Goal: Transaction & Acquisition: Purchase product/service

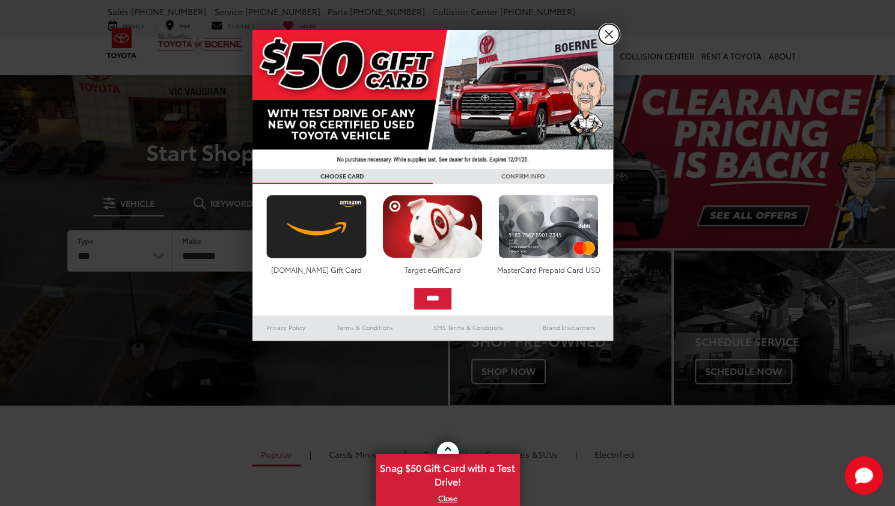
click at [608, 38] on link "X" at bounding box center [608, 34] width 20 height 20
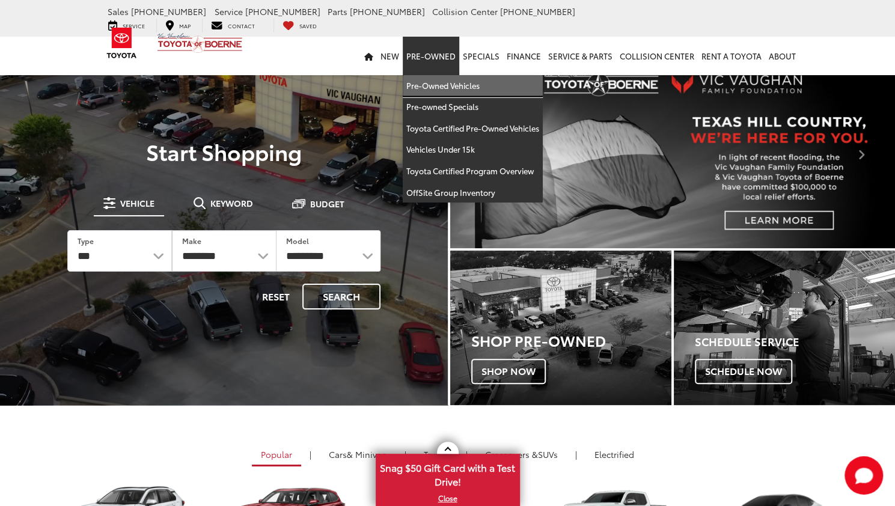
click at [416, 75] on link "Pre-Owned Vehicles" at bounding box center [473, 86] width 140 height 22
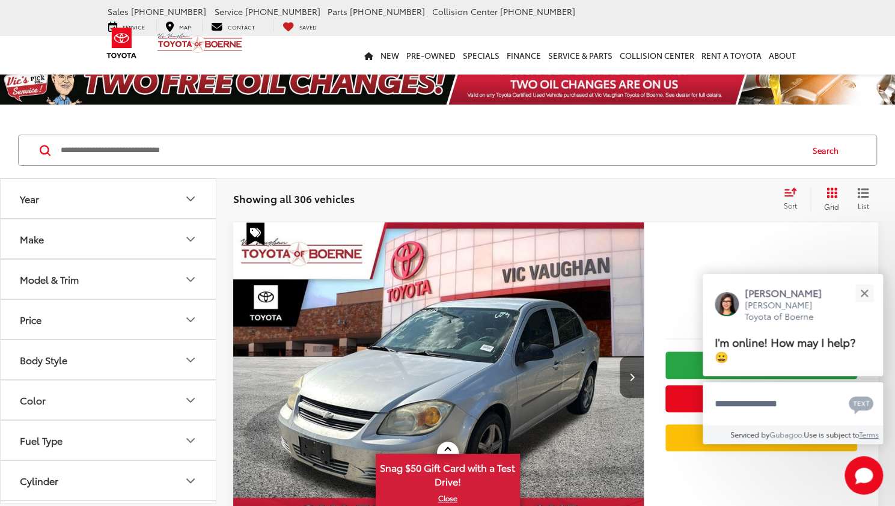
click at [103, 247] on button "Make" at bounding box center [109, 238] width 216 height 39
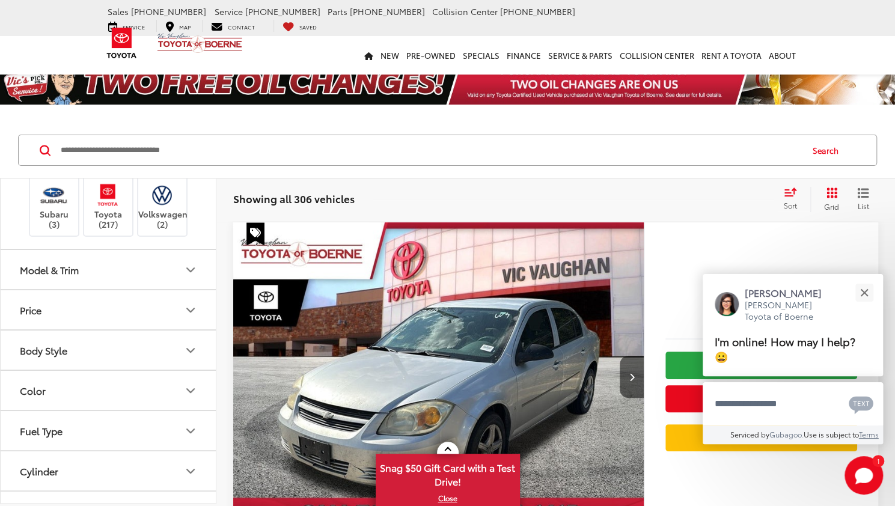
scroll to position [361, 0]
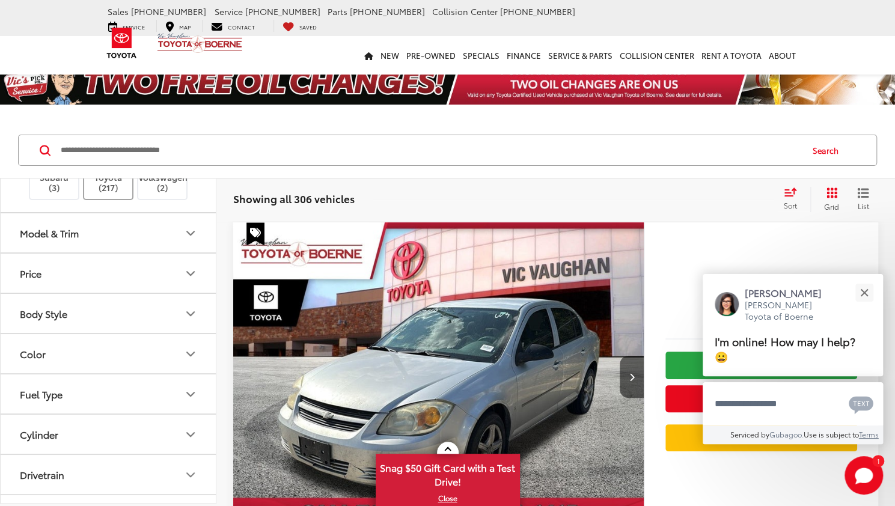
click at [115, 193] on label "Toyota (217)" at bounding box center [108, 168] width 49 height 49
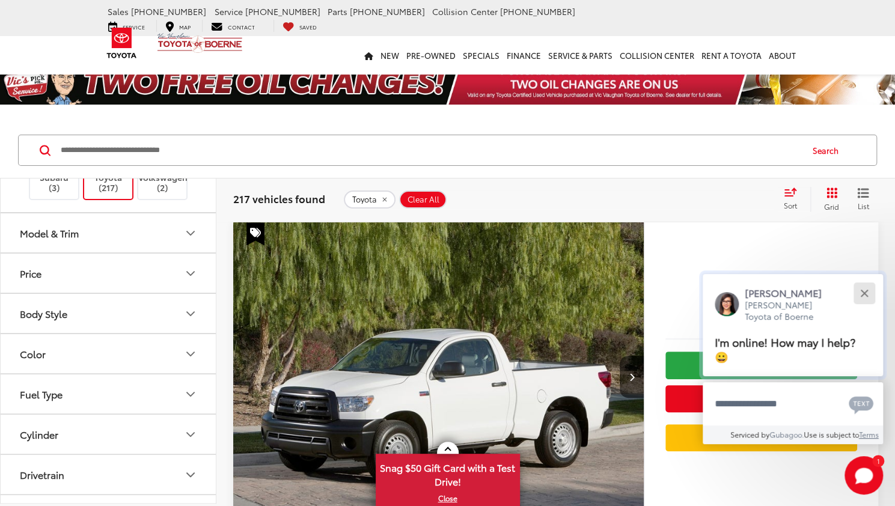
click at [865, 297] on div "Close" at bounding box center [864, 293] width 8 height 8
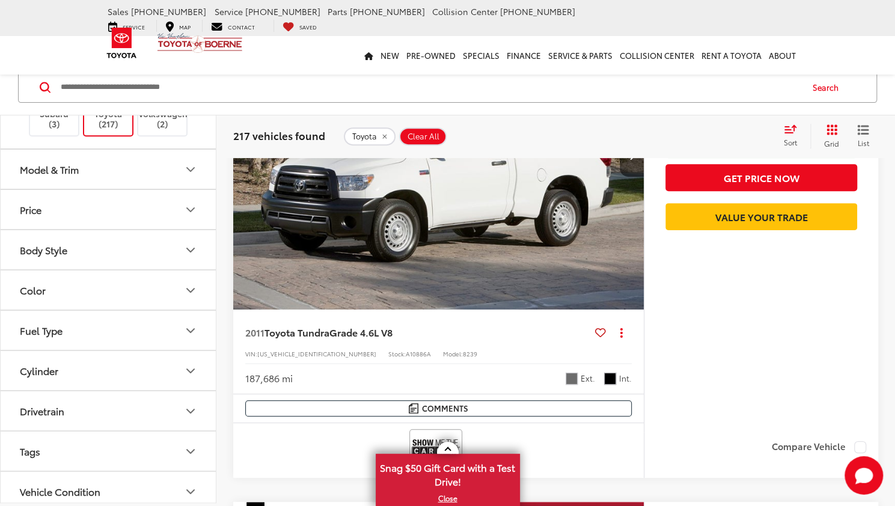
scroll to position [240, 0]
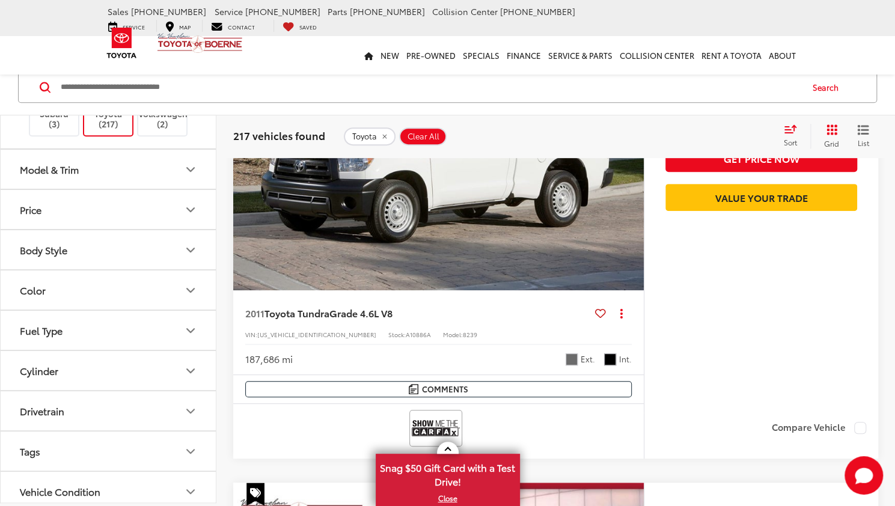
click at [192, 177] on icon "Model & Trim" at bounding box center [190, 169] width 14 height 14
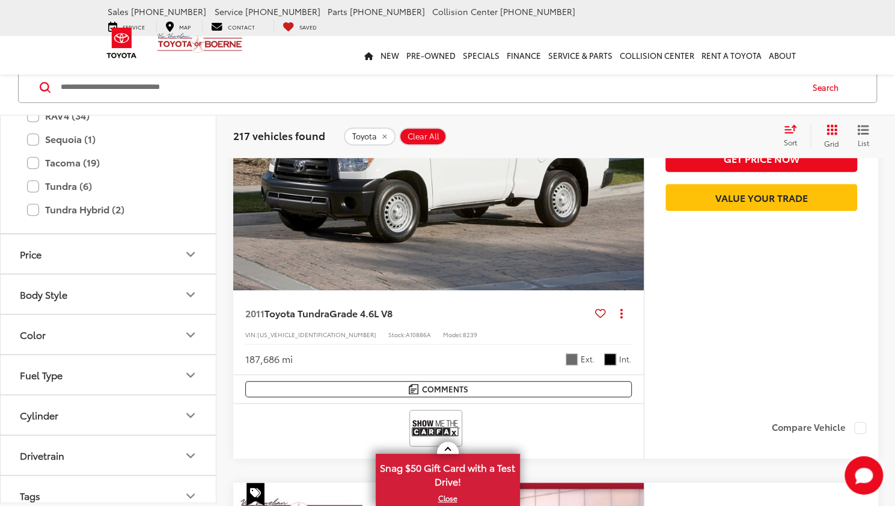
scroll to position [841, 0]
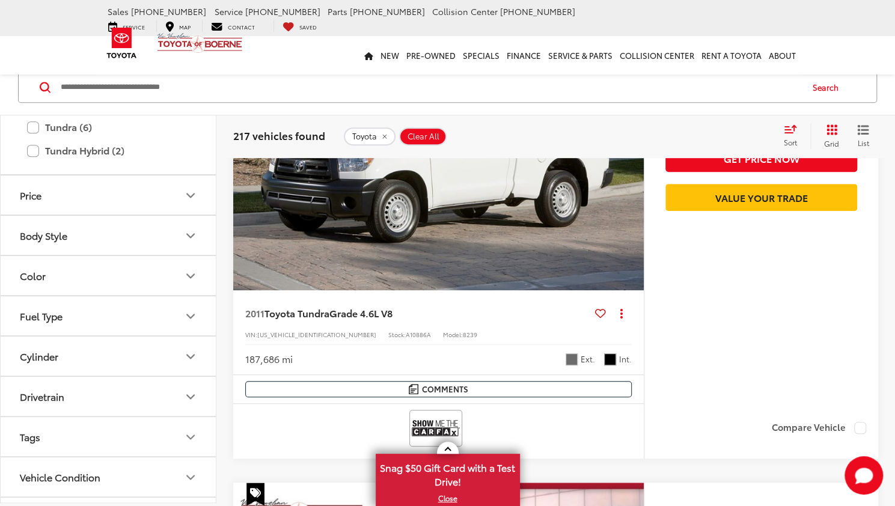
click at [32, 114] on label "Tacoma (19)" at bounding box center [108, 103] width 162 height 21
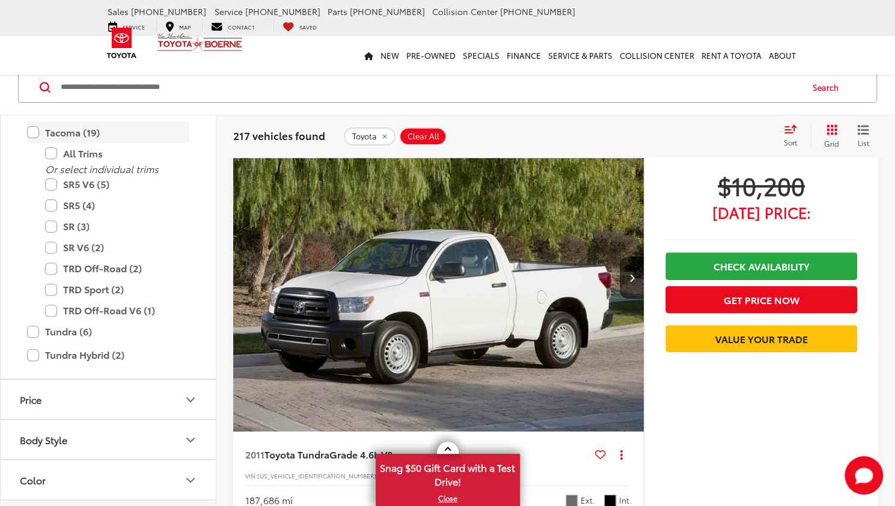
scroll to position [62, 0]
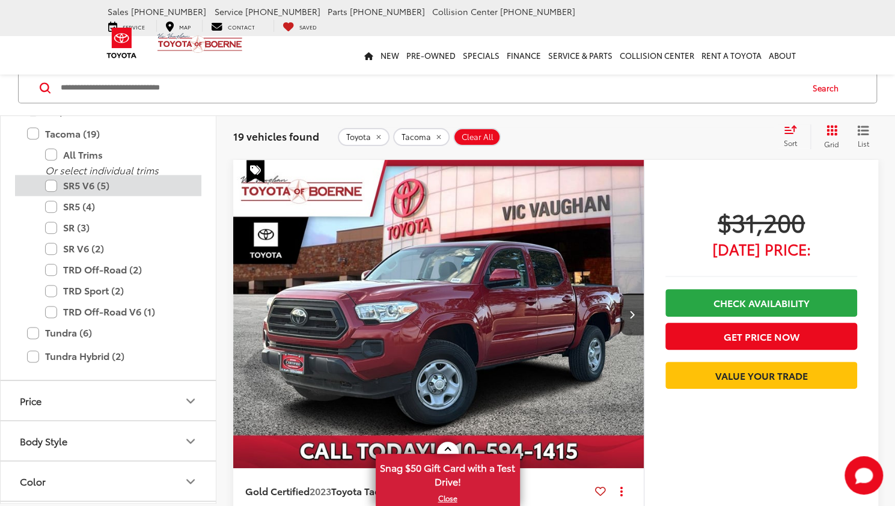
click at [53, 196] on label "SR5 V6 (5)" at bounding box center [117, 185] width 144 height 21
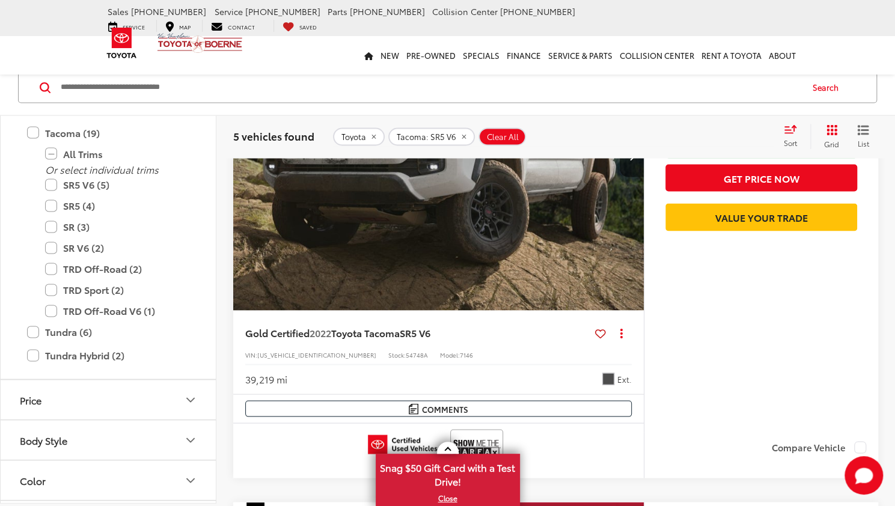
scroll to position [1264, 0]
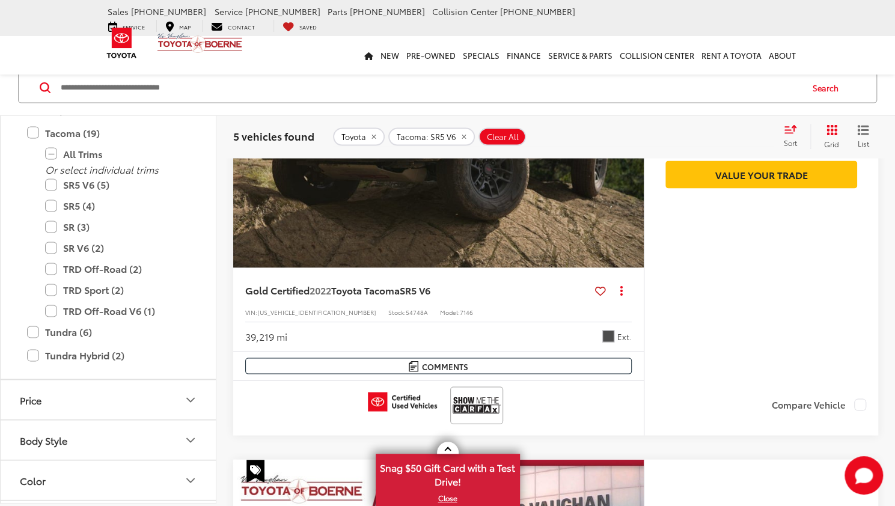
click at [409, 235] on img "2022 Toyota Tacoma SR5 V6 0" at bounding box center [439, 113] width 412 height 309
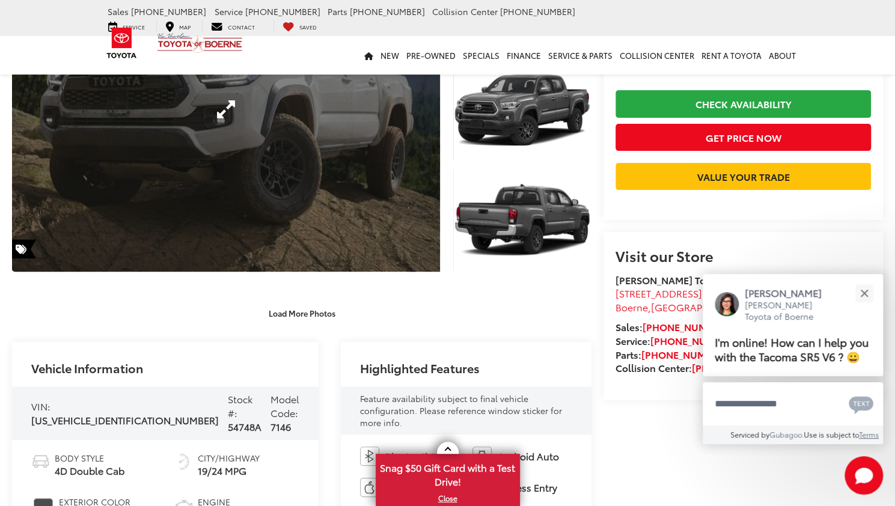
scroll to position [180, 0]
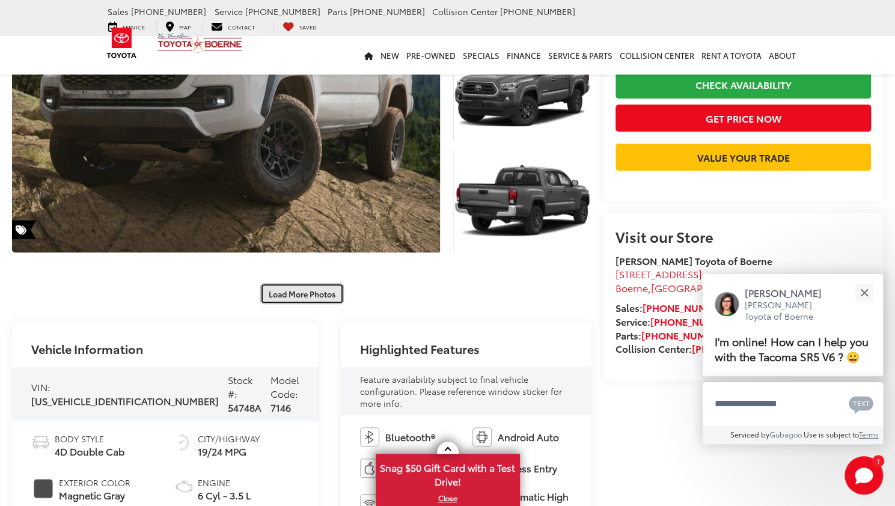
click at [322, 291] on button "Load More Photos" at bounding box center [302, 293] width 84 height 21
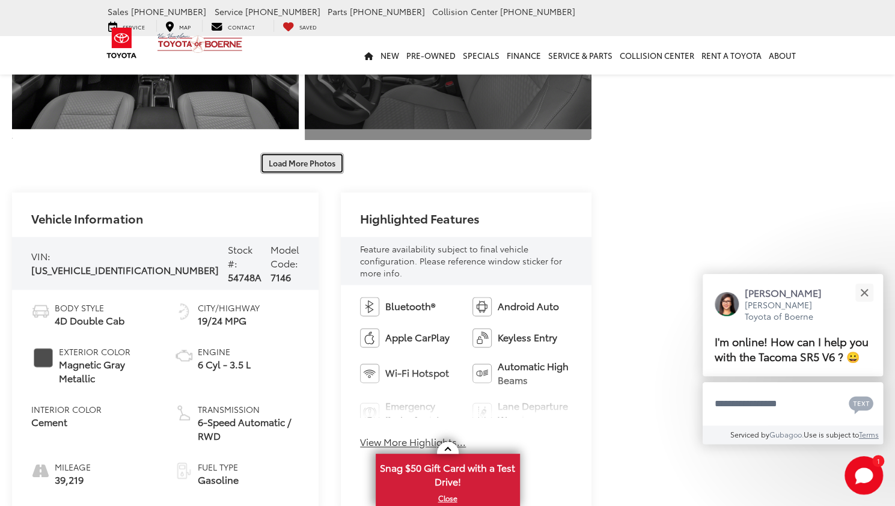
scroll to position [781, 0]
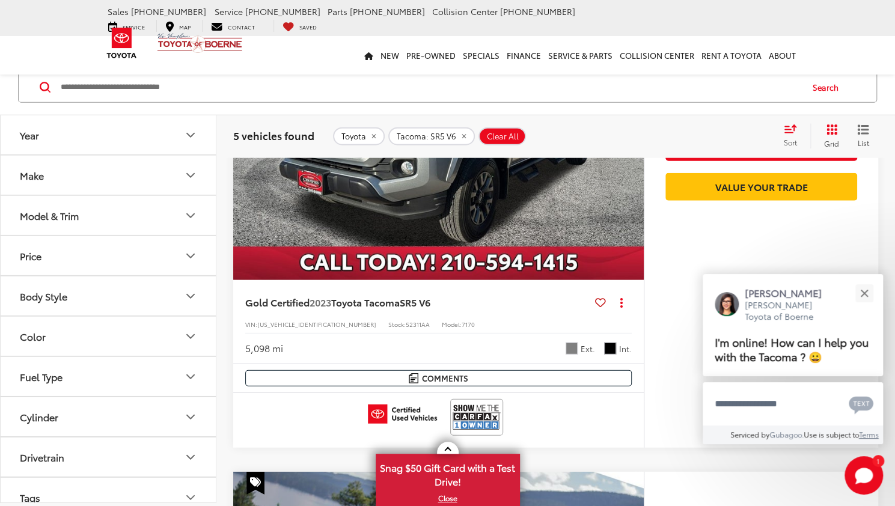
scroll to position [1685, 0]
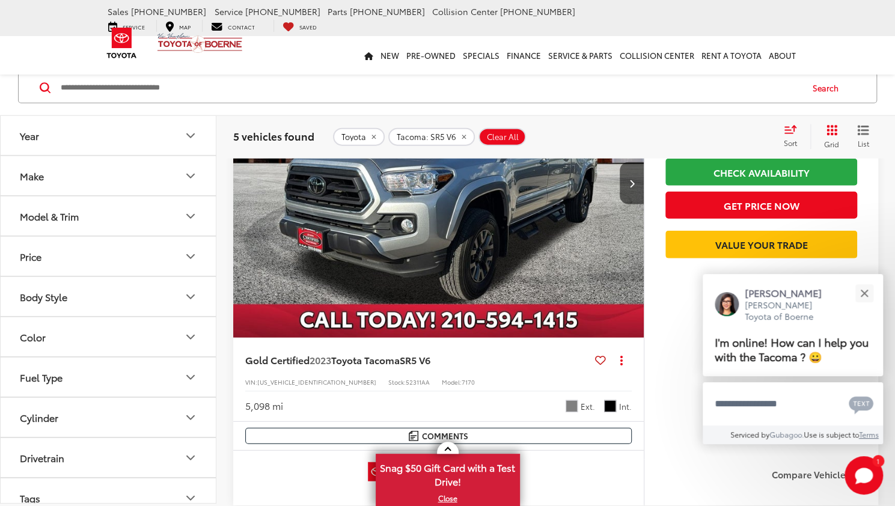
click at [355, 222] on img "2023 Toyota Tacoma SR5 V6 0" at bounding box center [439, 183] width 412 height 309
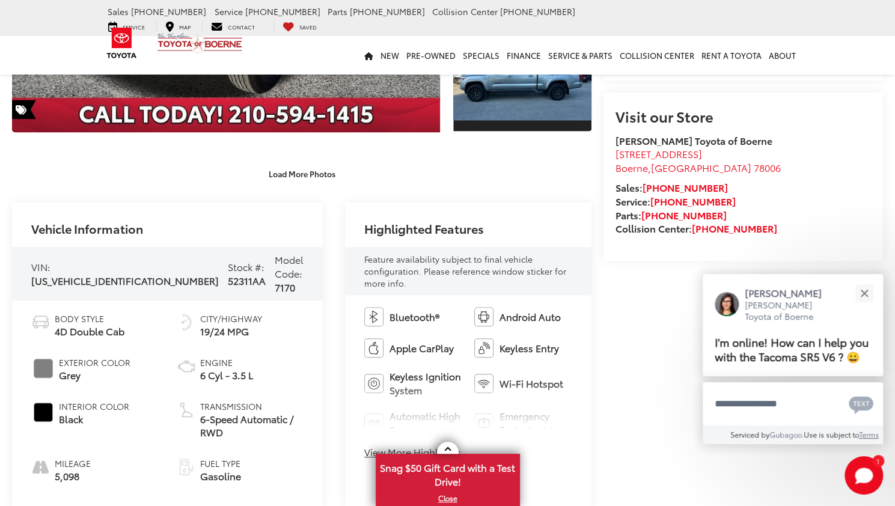
scroll to position [361, 0]
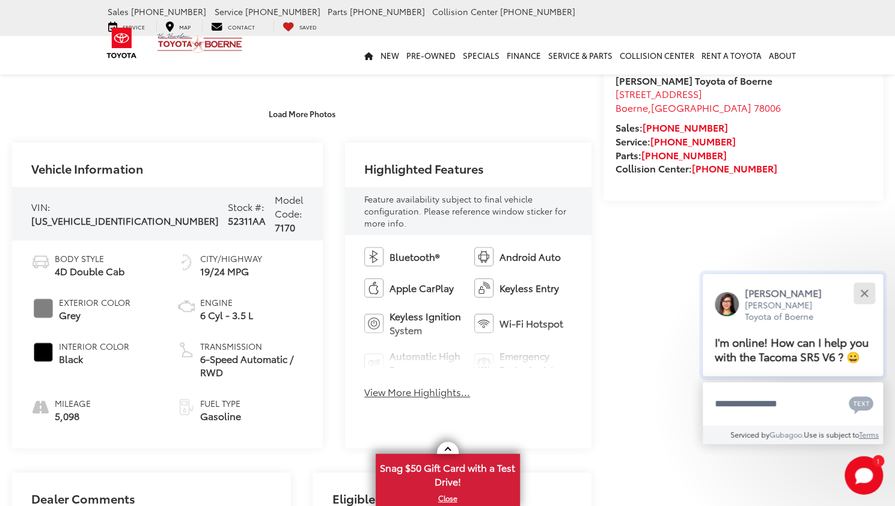
click at [866, 295] on div "Close" at bounding box center [864, 293] width 8 height 8
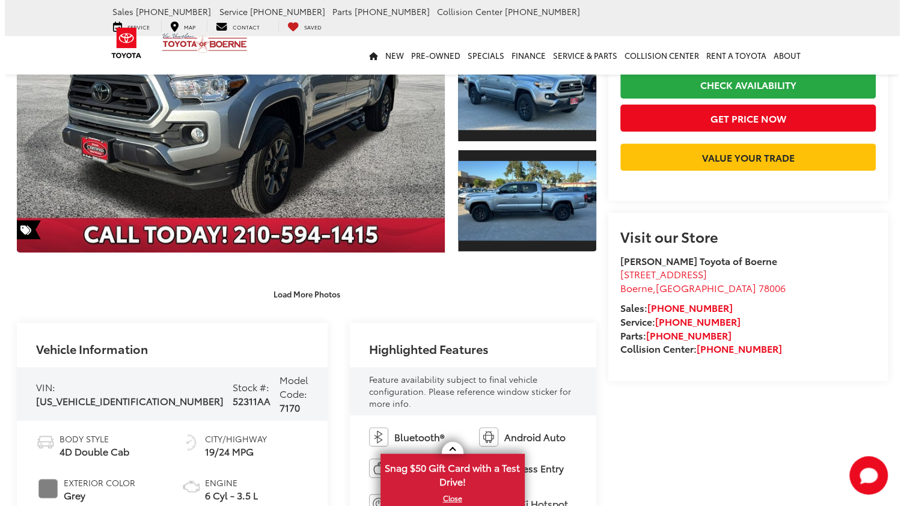
scroll to position [0, 0]
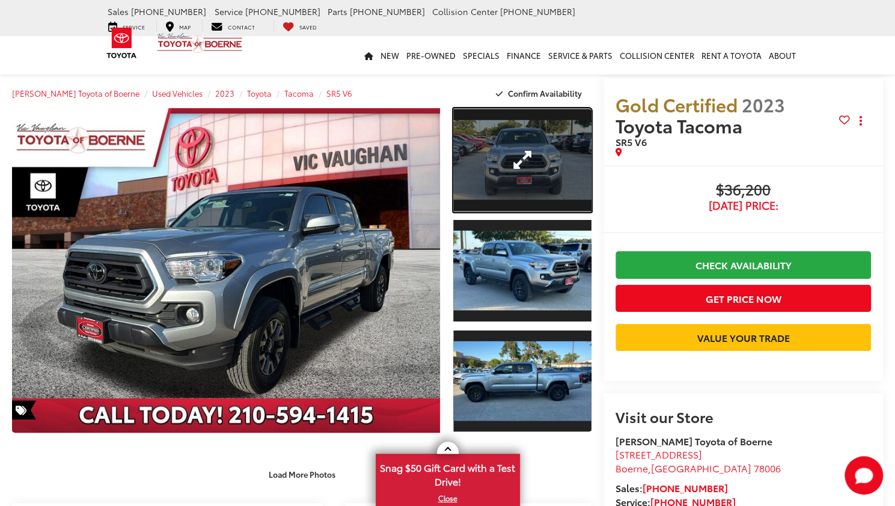
click at [481, 175] on link "Expand Photo 1" at bounding box center [522, 160] width 138 height 104
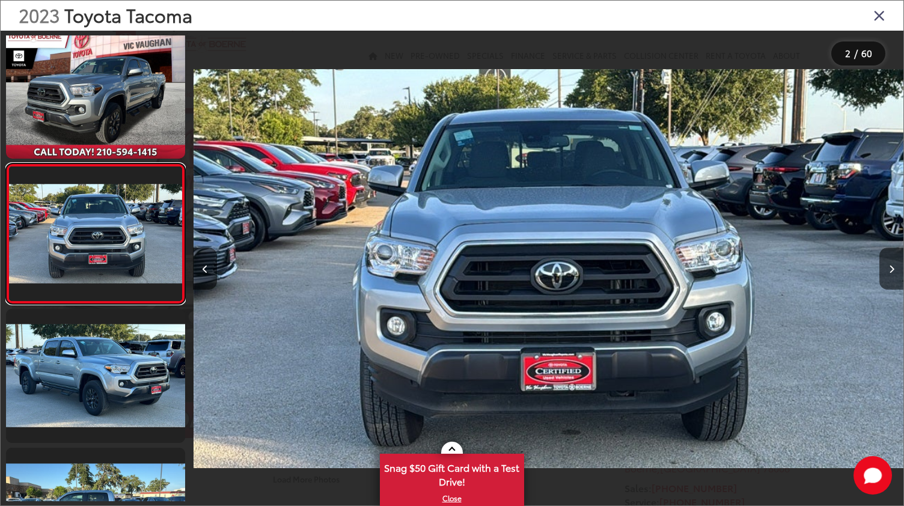
scroll to position [0, 710]
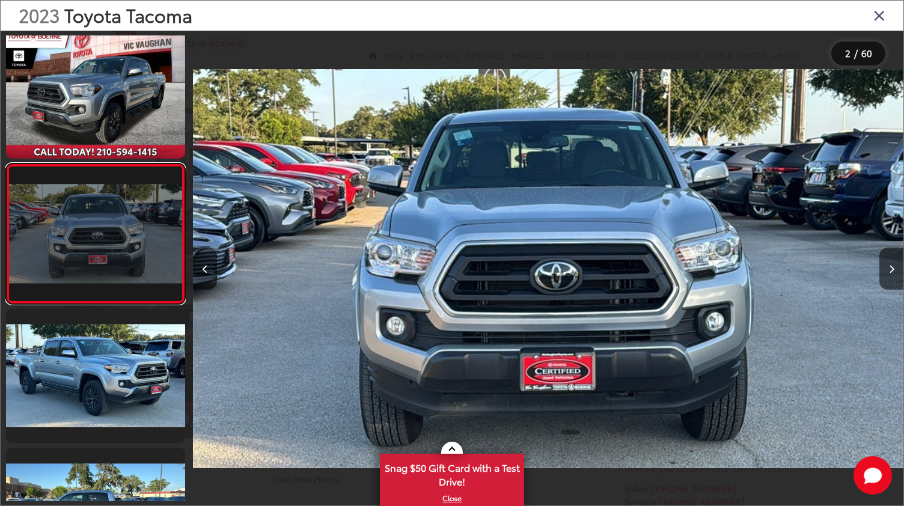
click at [28, 248] on link at bounding box center [95, 233] width 179 height 141
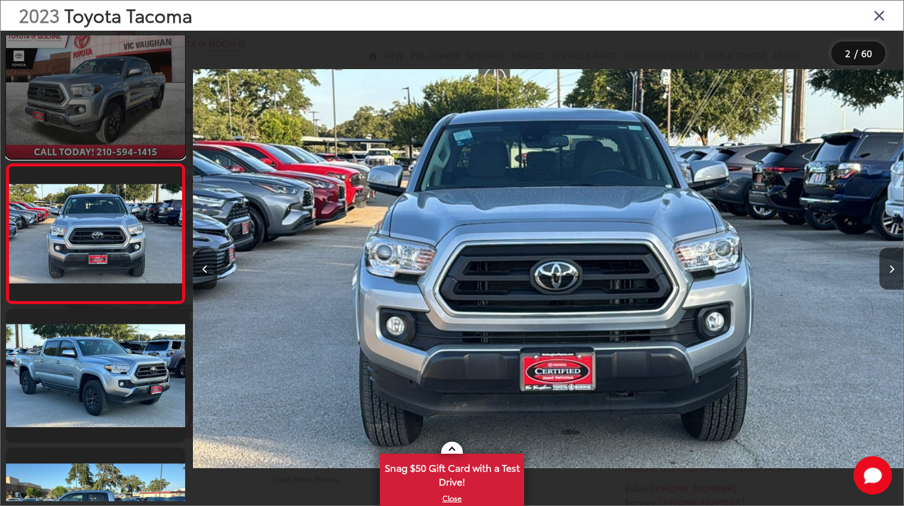
click at [67, 139] on link at bounding box center [95, 91] width 179 height 135
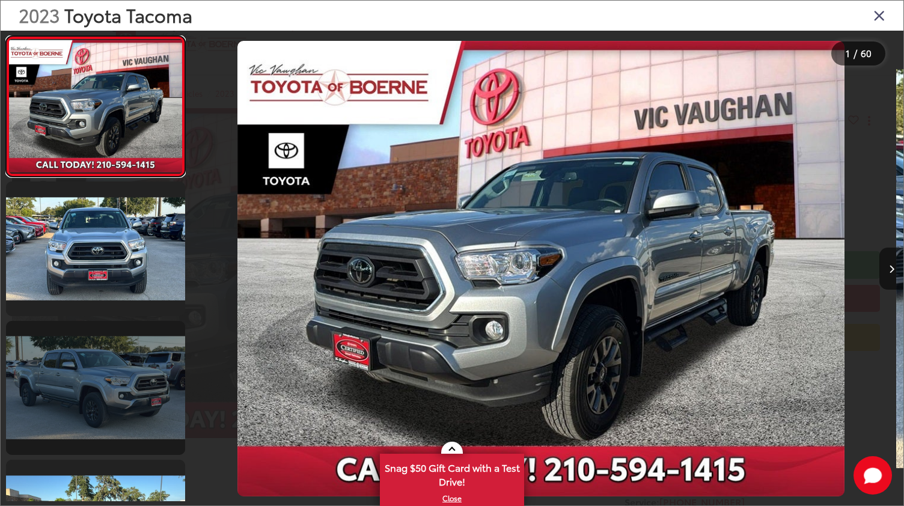
scroll to position [0, 0]
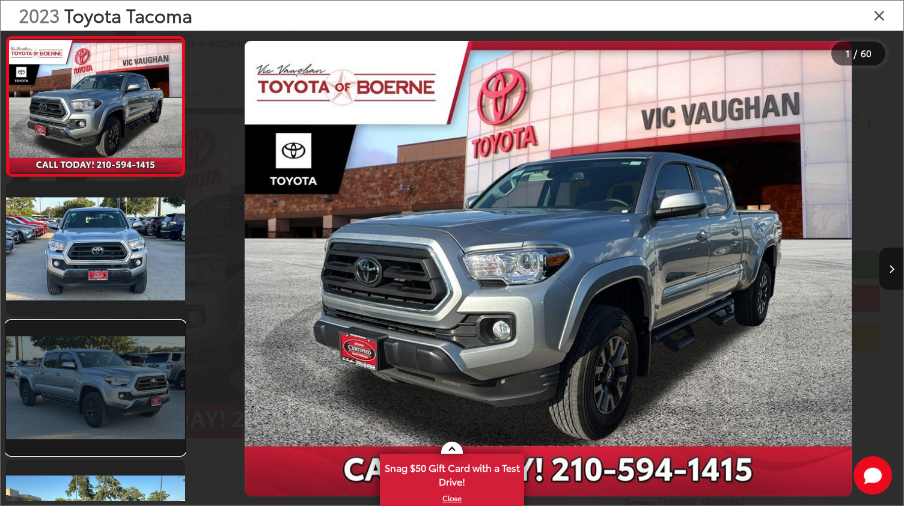
click at [94, 398] on link at bounding box center [95, 388] width 179 height 135
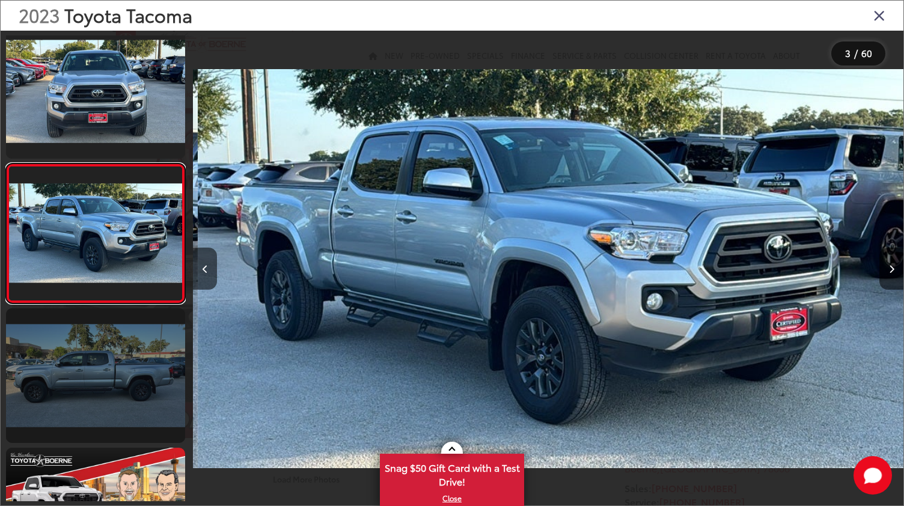
scroll to position [0, 1420]
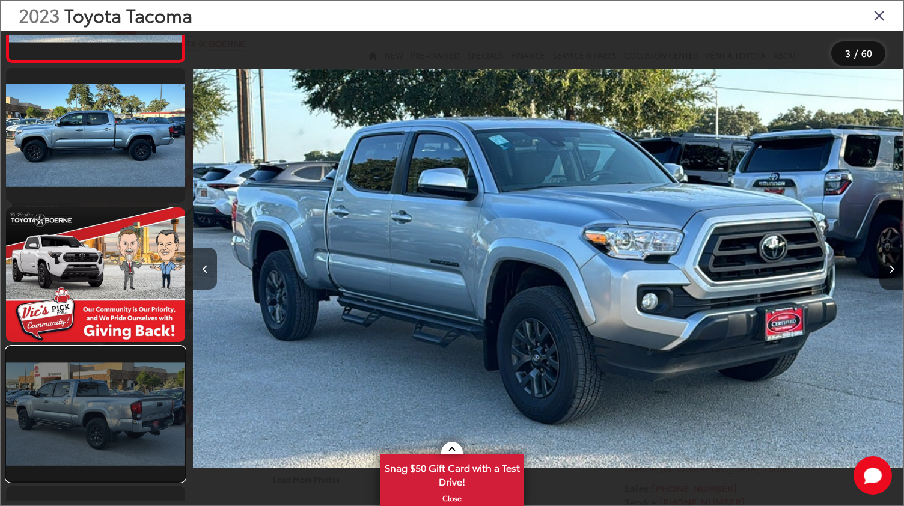
click at [132, 397] on link at bounding box center [95, 414] width 179 height 135
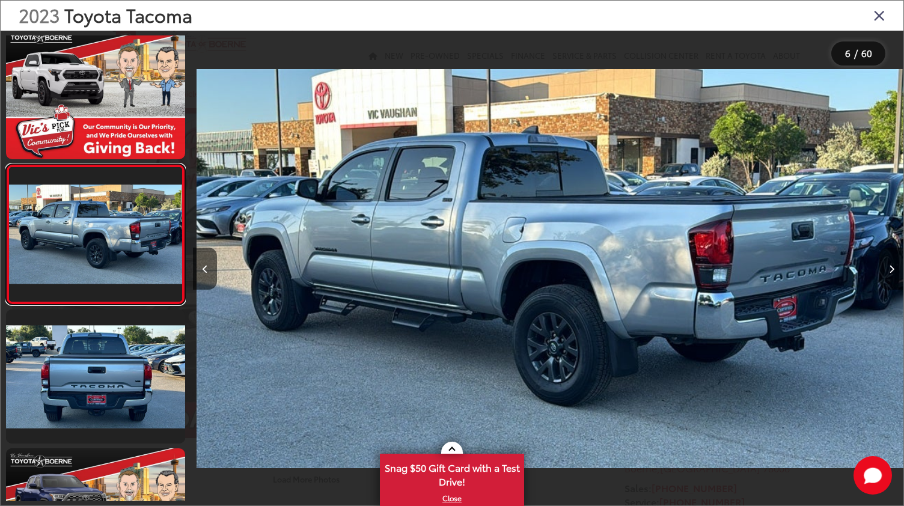
scroll to position [0, 3551]
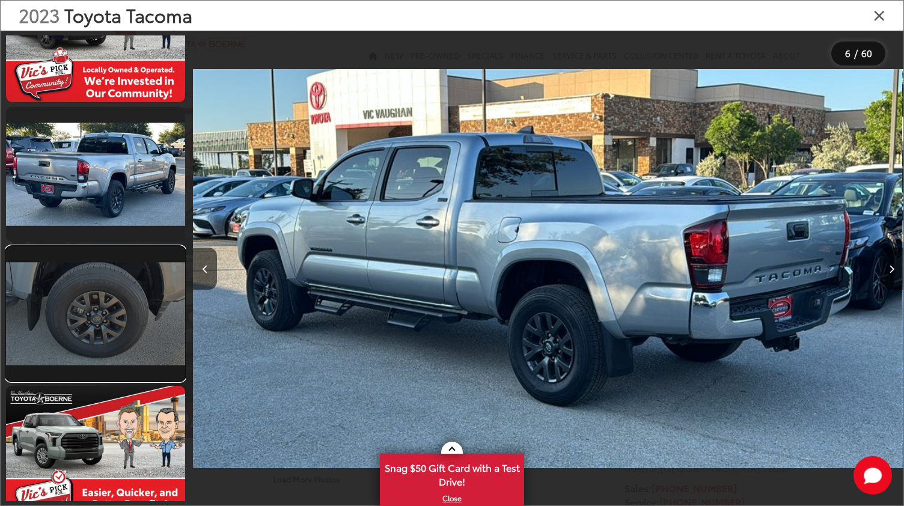
click at [88, 312] on link at bounding box center [95, 313] width 179 height 135
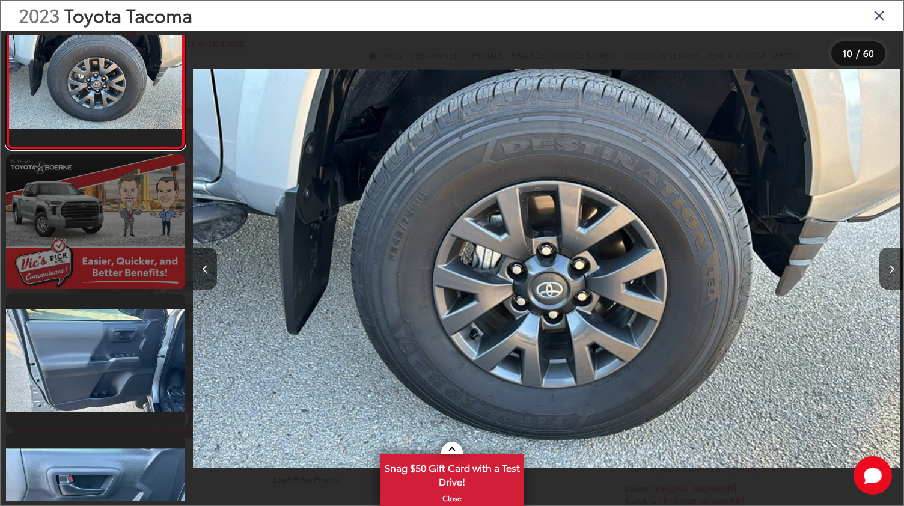
scroll to position [1306, 0]
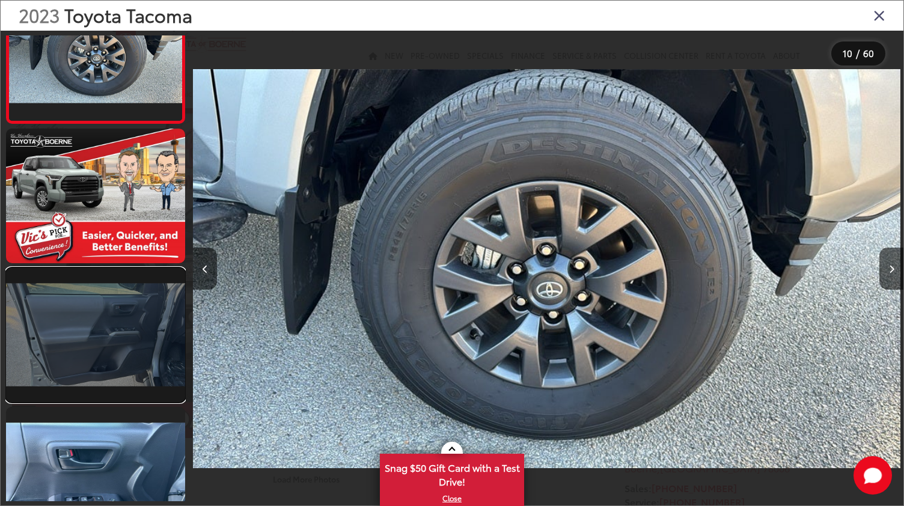
click at [102, 355] on link at bounding box center [95, 335] width 179 height 135
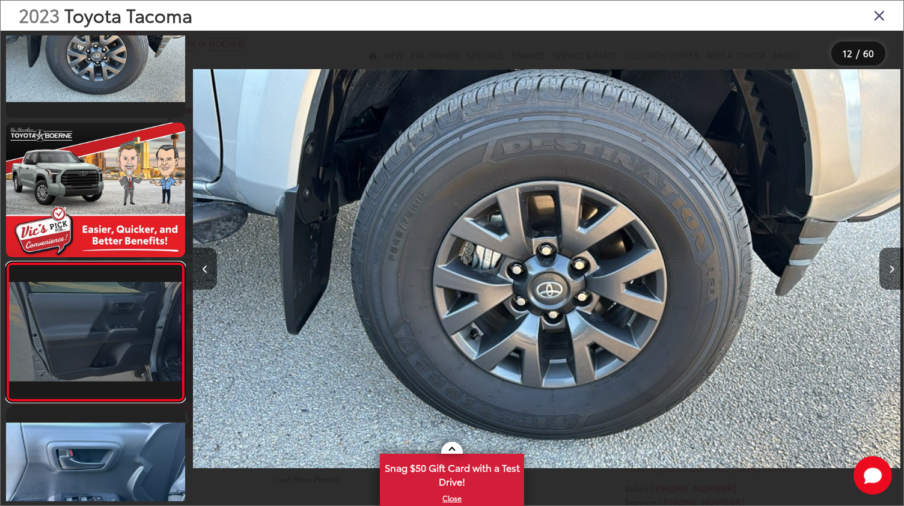
scroll to position [0, 0]
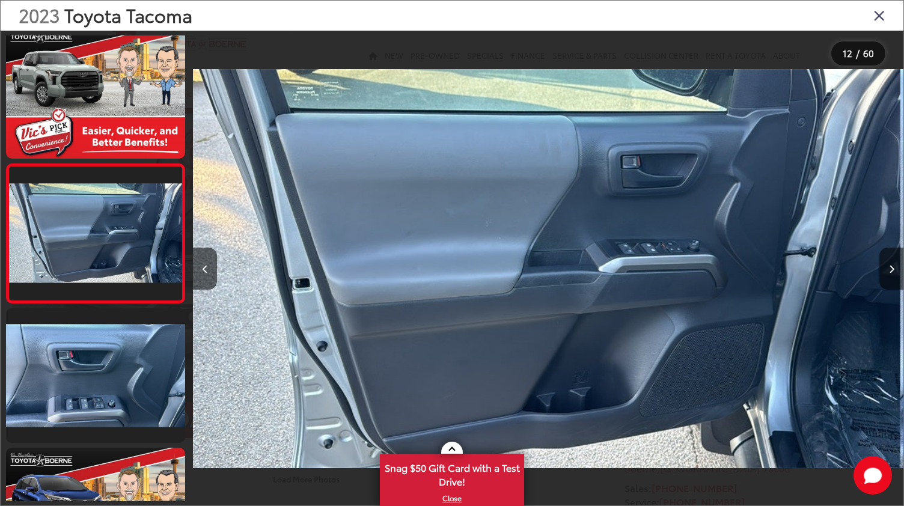
click at [531, 315] on img "2023 Toyota Tacoma SR5 V6 11" at bounding box center [545, 268] width 710 height 455
click at [532, 314] on img "2023 Toyota Tacoma SR5 V6 11" at bounding box center [545, 268] width 710 height 455
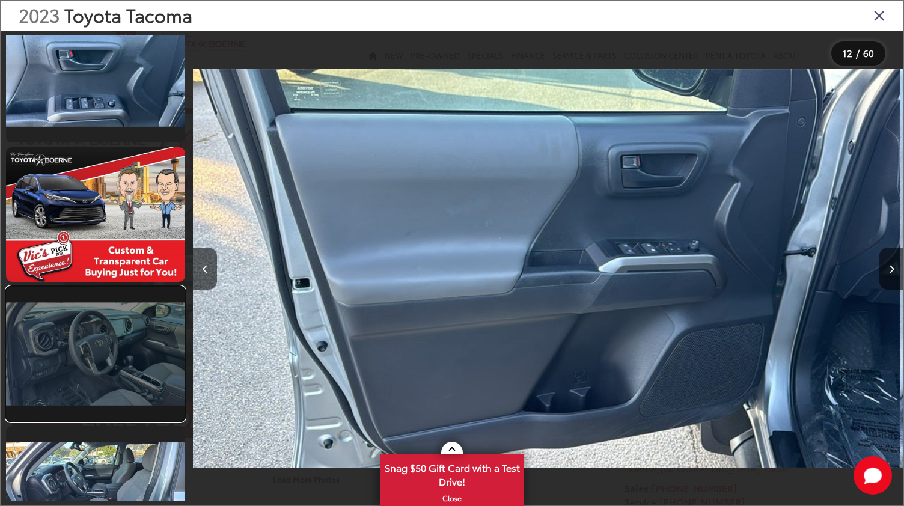
click at [107, 386] on link at bounding box center [95, 354] width 179 height 135
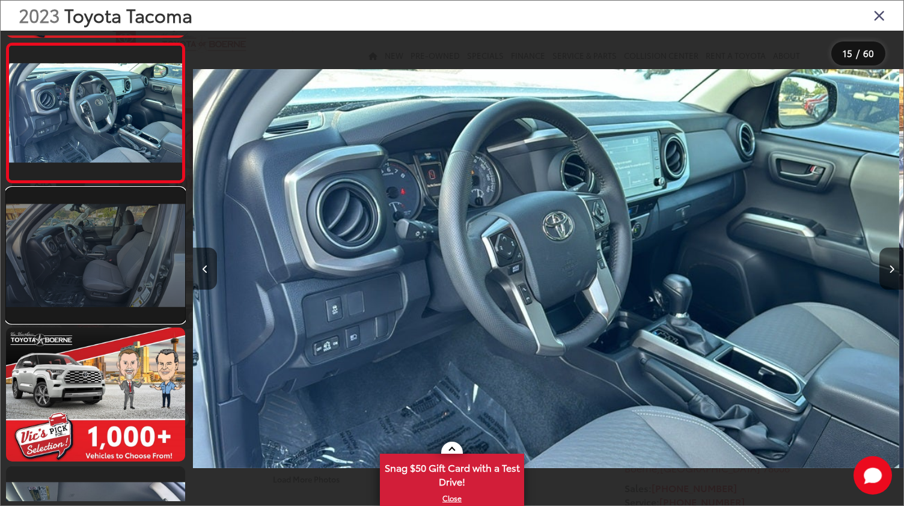
click at [93, 280] on link at bounding box center [95, 255] width 179 height 135
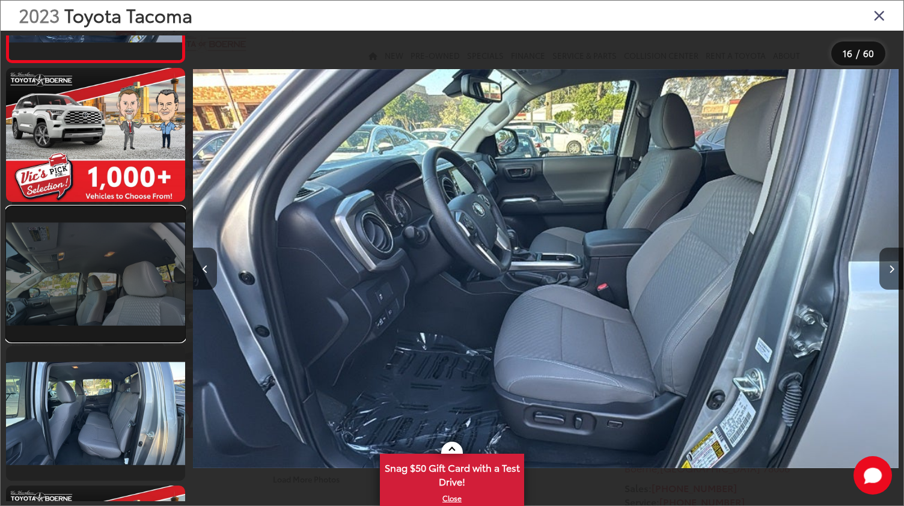
click at [105, 305] on link at bounding box center [95, 274] width 179 height 135
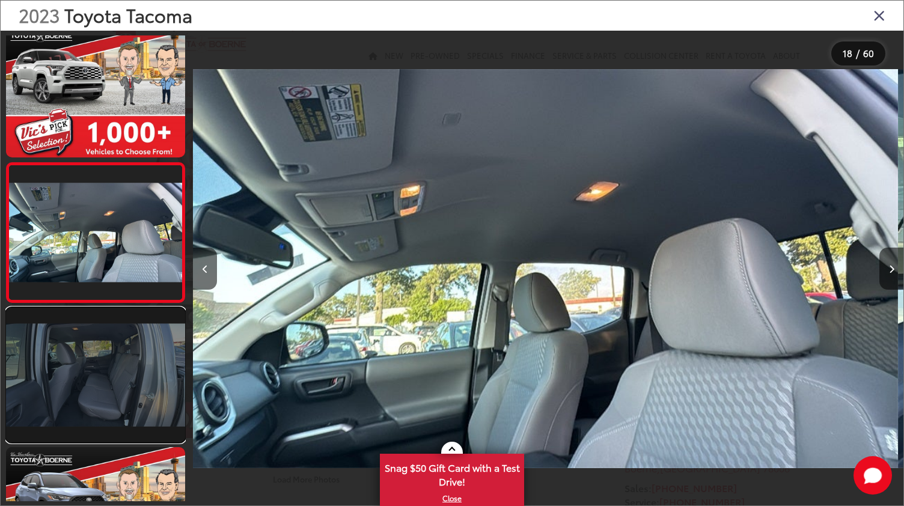
click at [90, 367] on link at bounding box center [95, 375] width 179 height 135
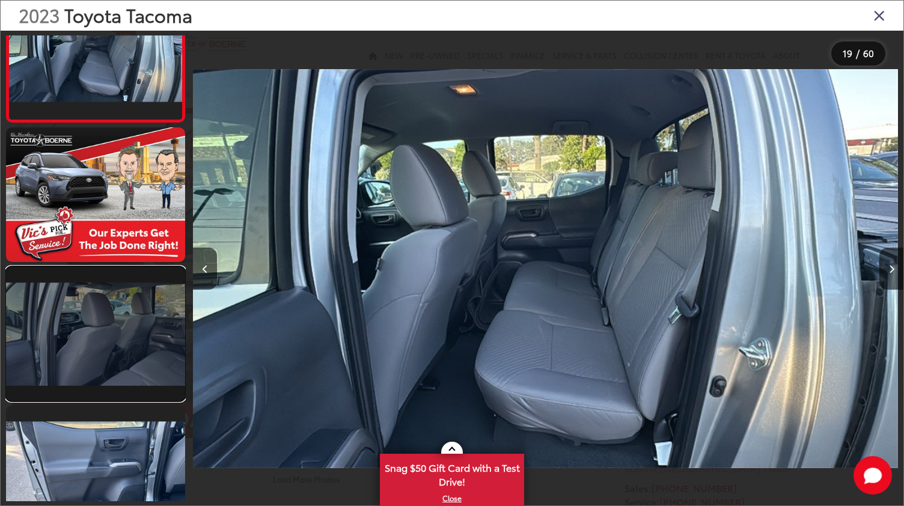
click at [108, 354] on link at bounding box center [95, 334] width 179 height 135
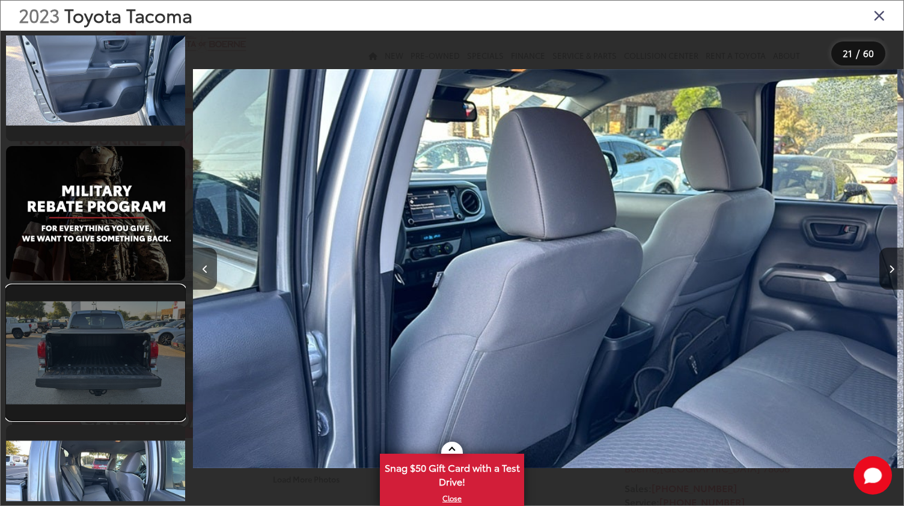
click at [117, 373] on link at bounding box center [95, 352] width 179 height 135
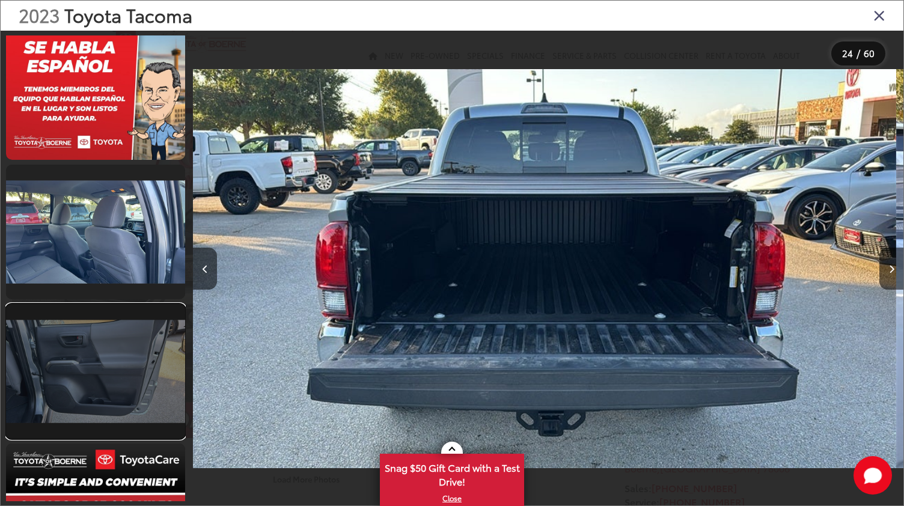
click at [115, 390] on link at bounding box center [95, 371] width 179 height 135
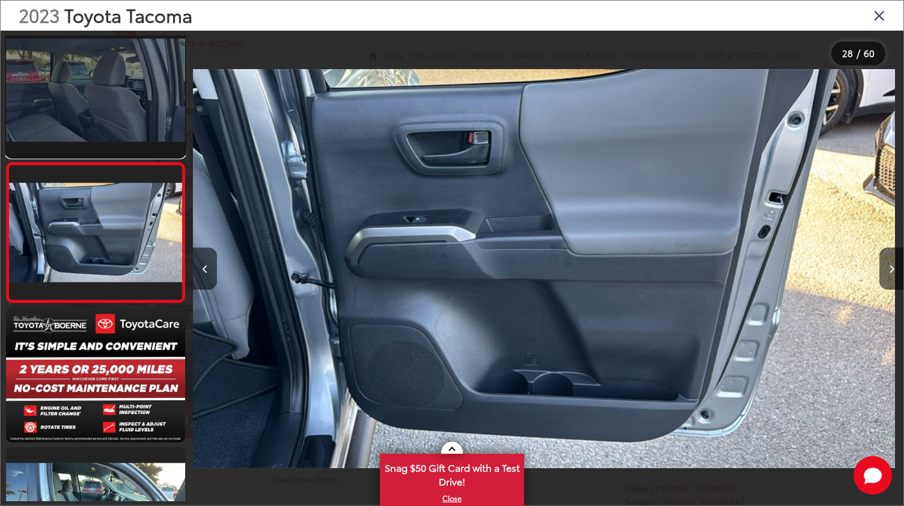
click at [38, 93] on link at bounding box center [95, 90] width 179 height 135
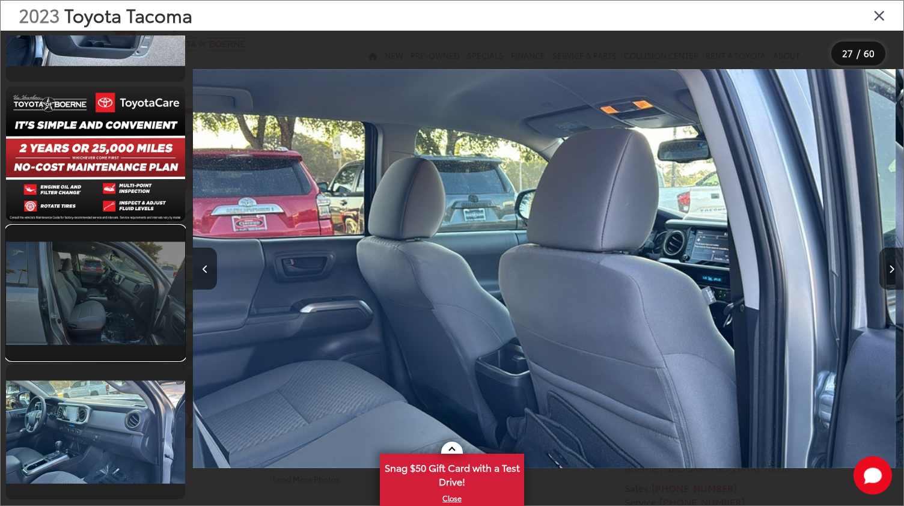
click at [76, 320] on link at bounding box center [95, 293] width 179 height 135
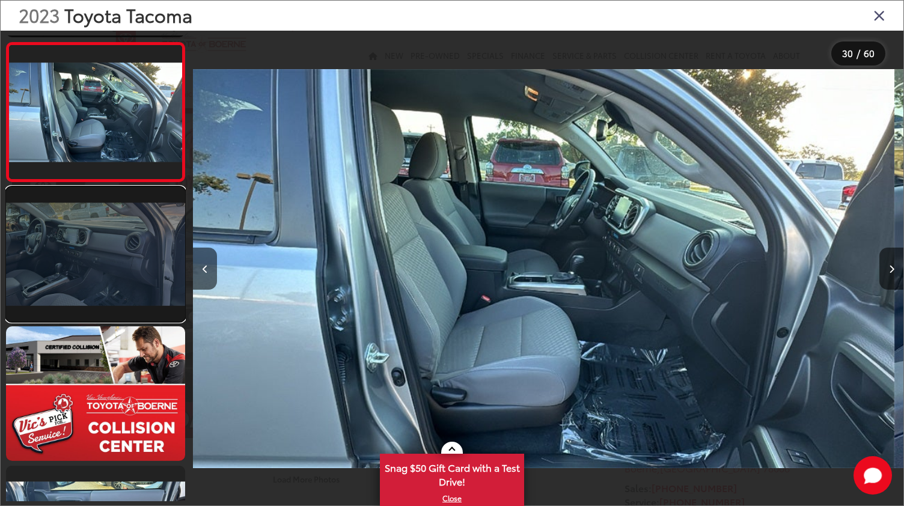
click at [82, 258] on link at bounding box center [95, 254] width 179 height 135
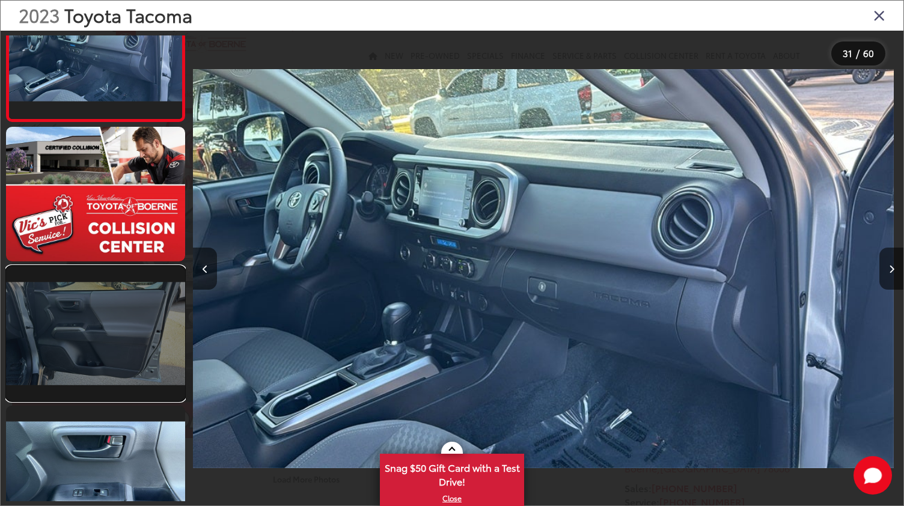
click at [130, 358] on link at bounding box center [95, 333] width 179 height 135
